Goal: Information Seeking & Learning: Learn about a topic

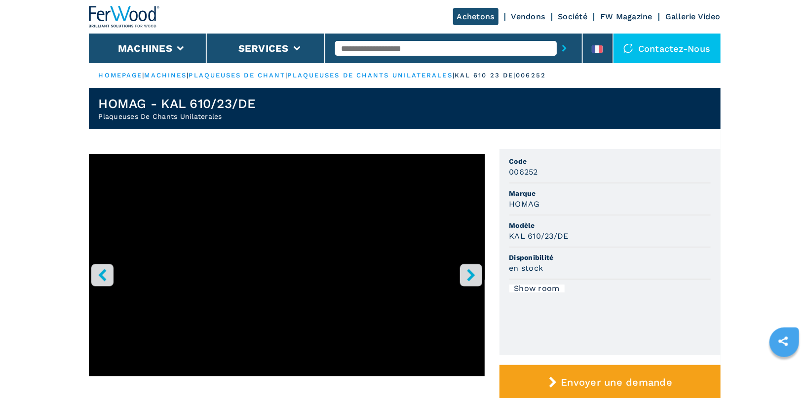
click at [478, 271] on button "right-button" at bounding box center [471, 275] width 22 height 22
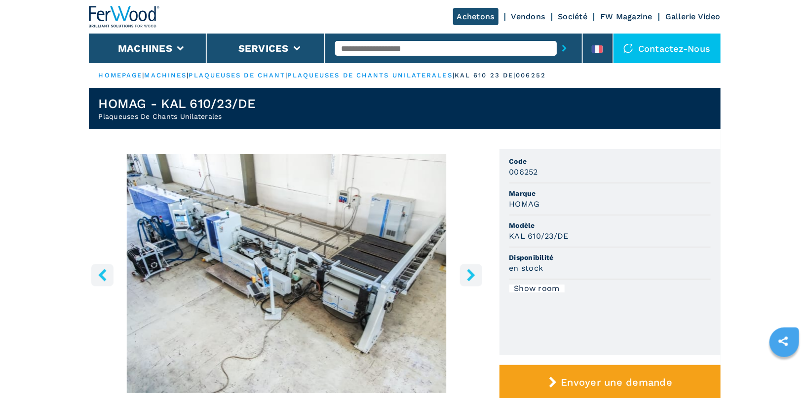
click at [107, 277] on icon "left-button" at bounding box center [102, 275] width 12 height 12
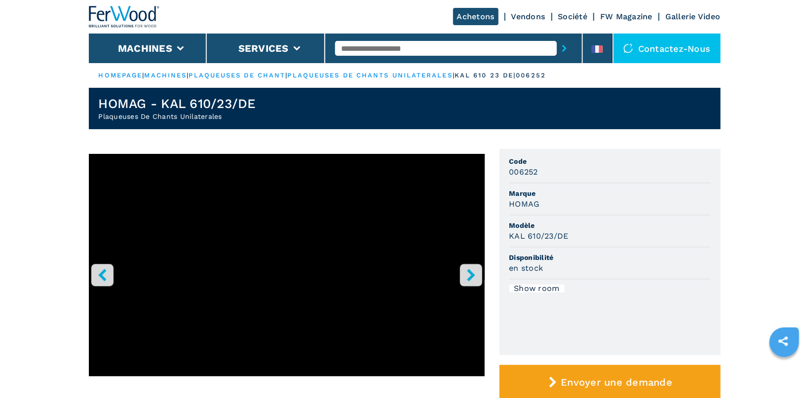
click at [477, 267] on button "right-button" at bounding box center [471, 275] width 22 height 22
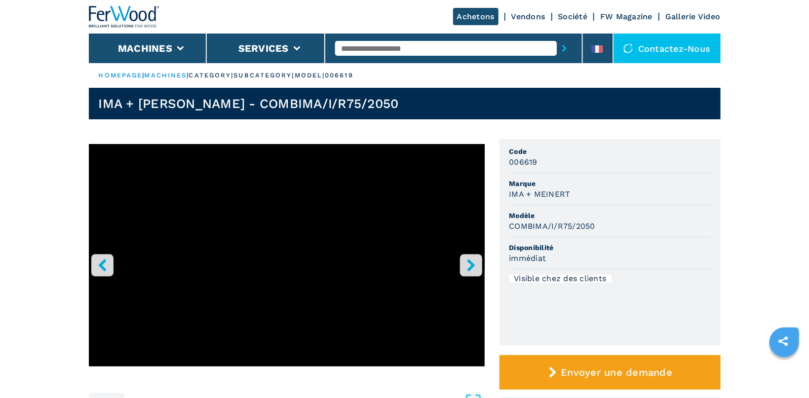
click at [474, 267] on icon "right-button" at bounding box center [471, 265] width 12 height 12
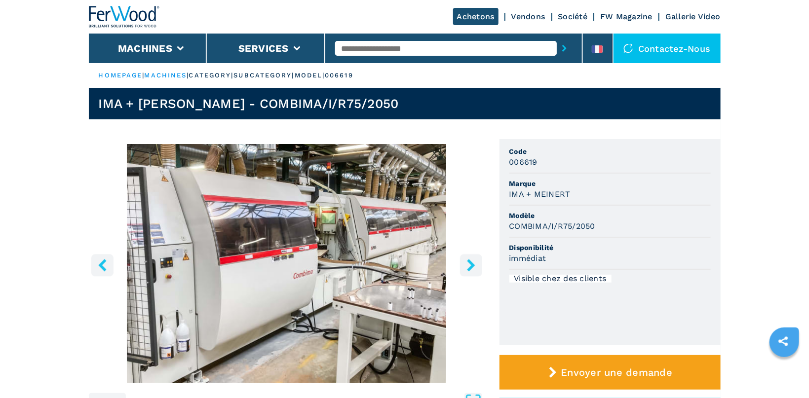
click at [474, 267] on icon "right-button" at bounding box center [471, 265] width 12 height 12
click at [474, 266] on icon "right-button" at bounding box center [471, 265] width 8 height 12
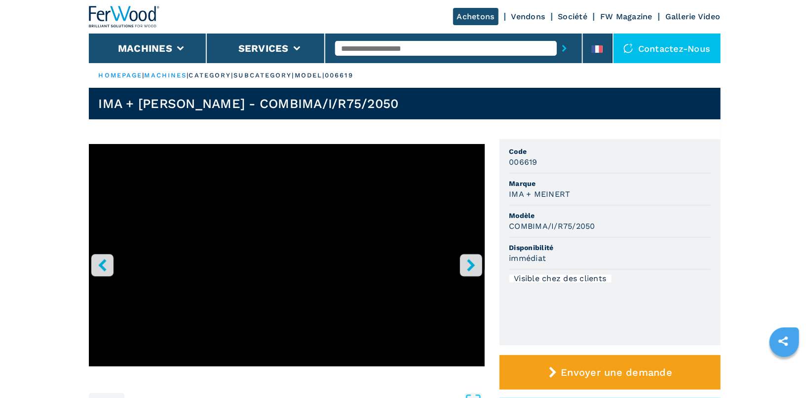
click at [474, 266] on icon "right-button" at bounding box center [471, 265] width 8 height 12
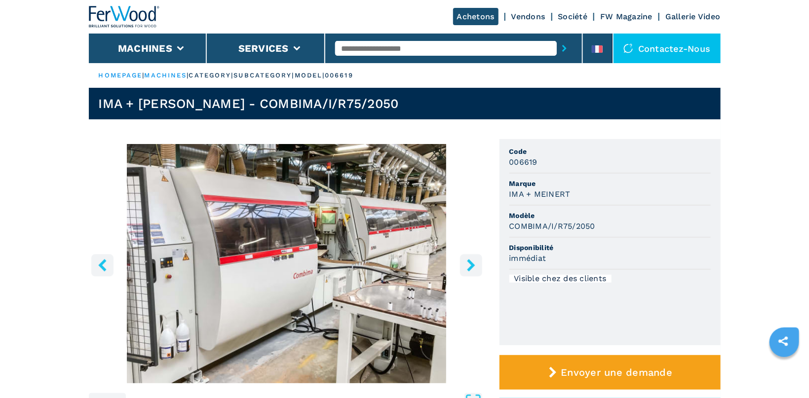
click at [474, 266] on icon "right-button" at bounding box center [471, 265] width 8 height 12
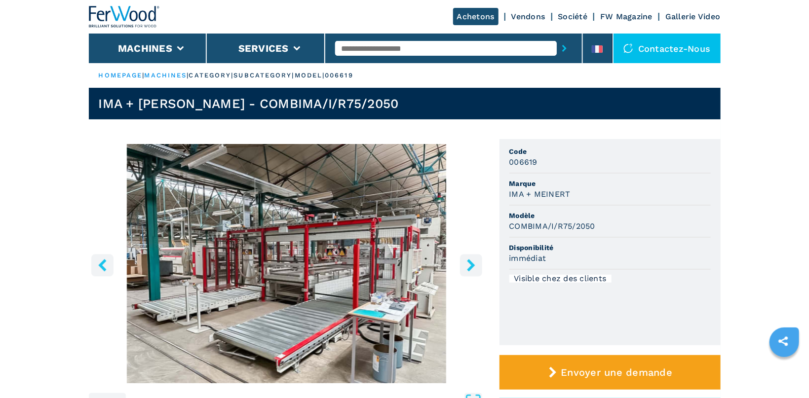
click at [474, 266] on icon "right-button" at bounding box center [471, 265] width 8 height 12
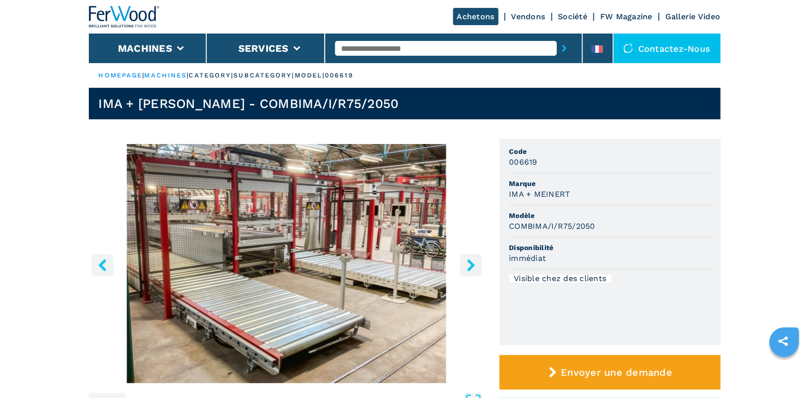
click at [474, 266] on icon "right-button" at bounding box center [471, 265] width 8 height 12
